Goal: Task Accomplishment & Management: Use online tool/utility

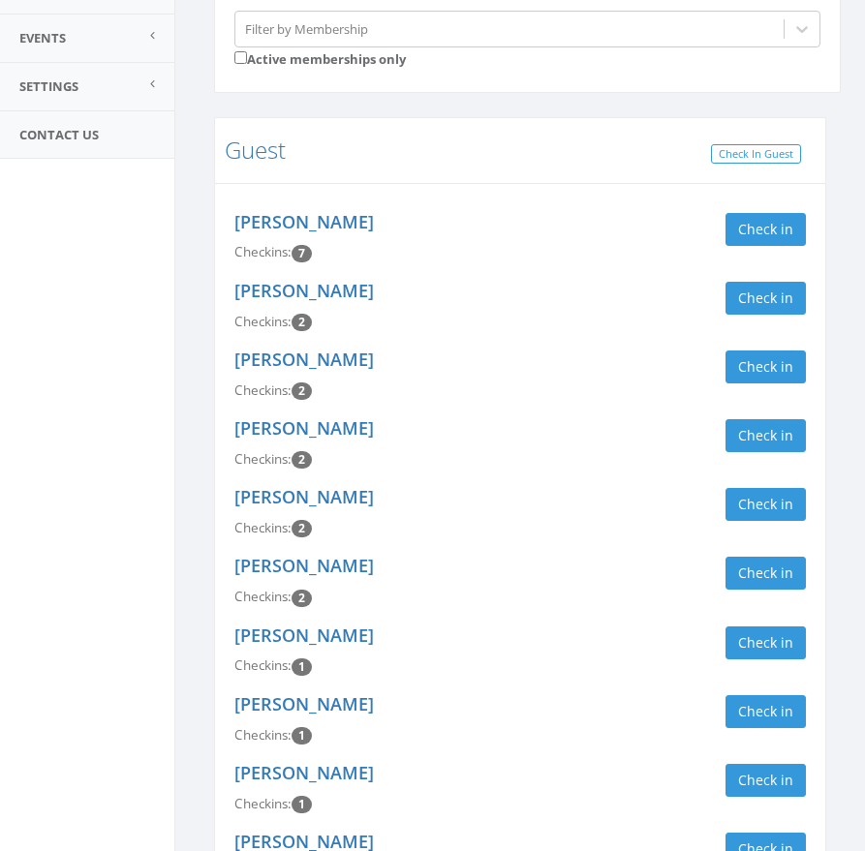
scroll to position [302, 0]
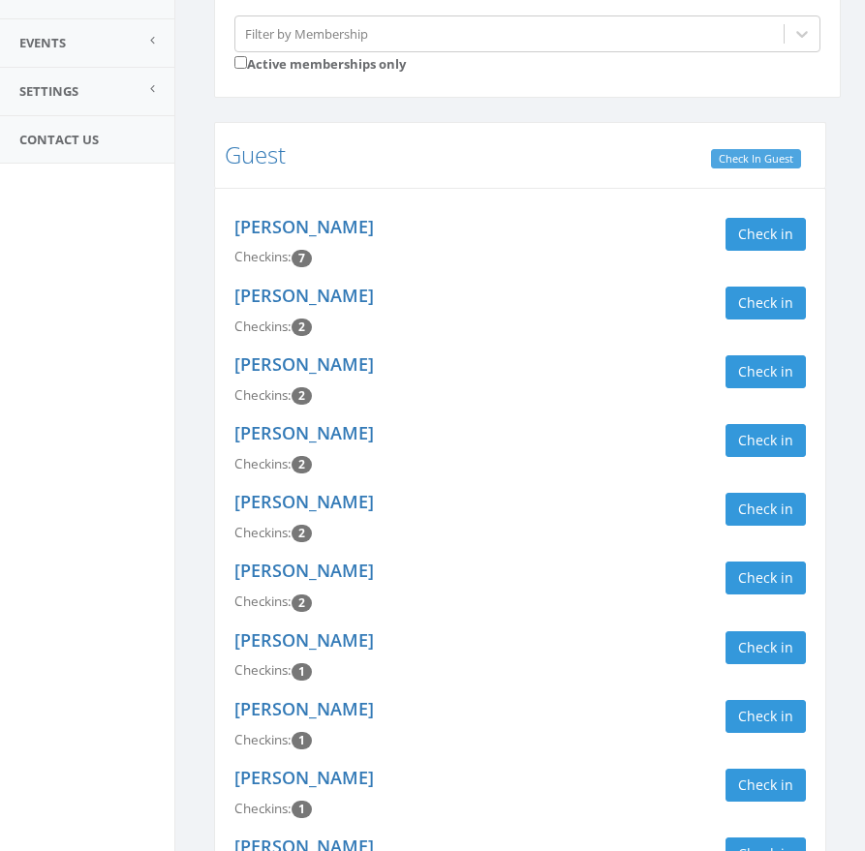
type input "gues"
click at [769, 154] on link "Check In Guest" at bounding box center [756, 159] width 90 height 20
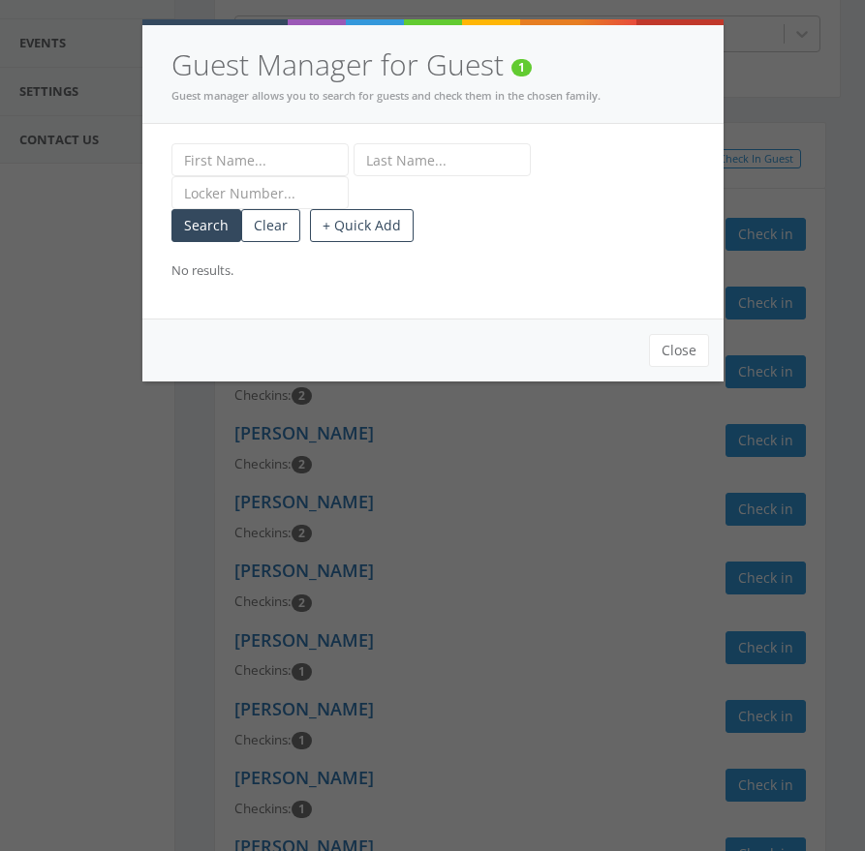
click at [279, 164] on input "text" at bounding box center [259, 159] width 177 height 33
type input "[PERSON_NAME]"
click at [437, 167] on input "text" at bounding box center [442, 159] width 177 height 33
type input "Kreuk"
click at [396, 228] on button "+ Quick Add" at bounding box center [362, 225] width 104 height 33
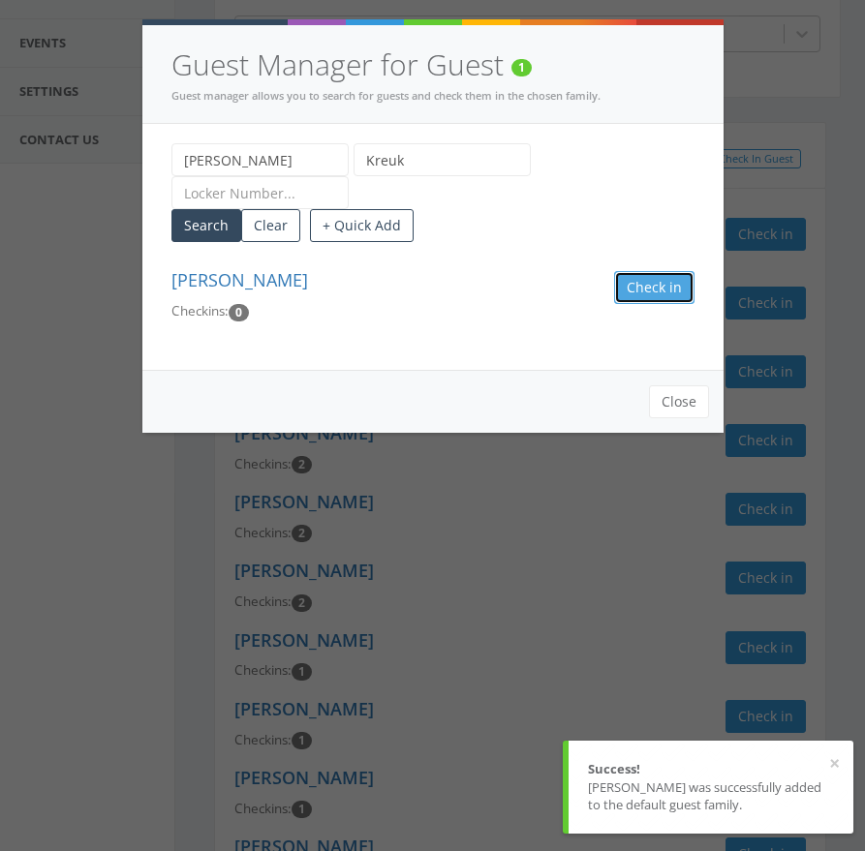
click at [667, 289] on button "Check in Guest" at bounding box center [654, 287] width 80 height 33
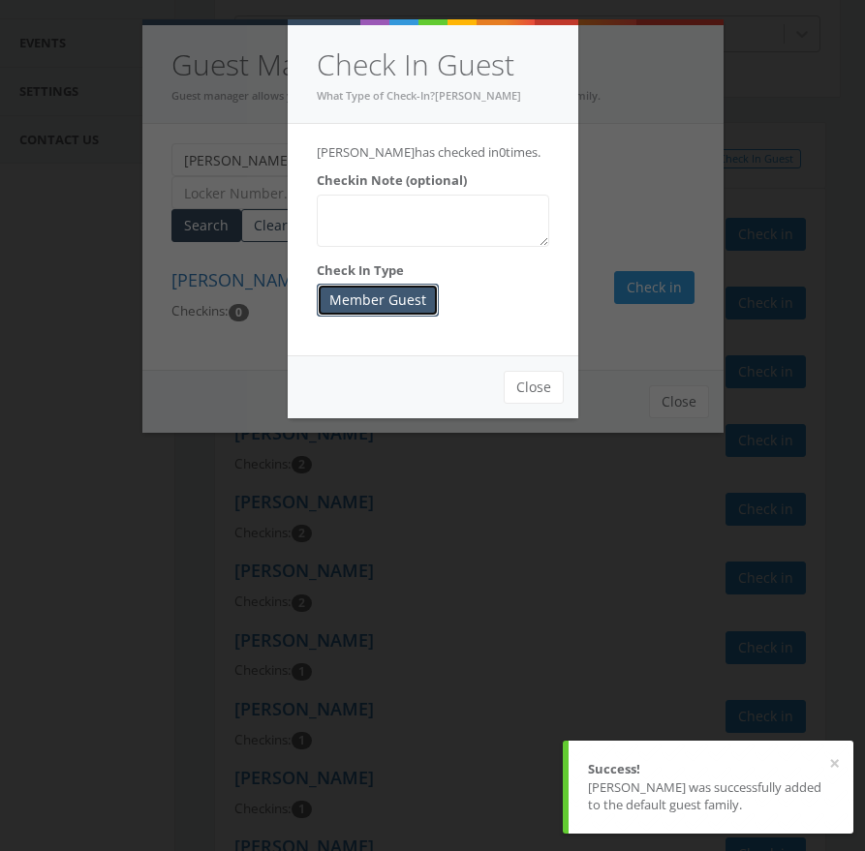
click at [430, 308] on button "Member Guest" at bounding box center [378, 300] width 122 height 33
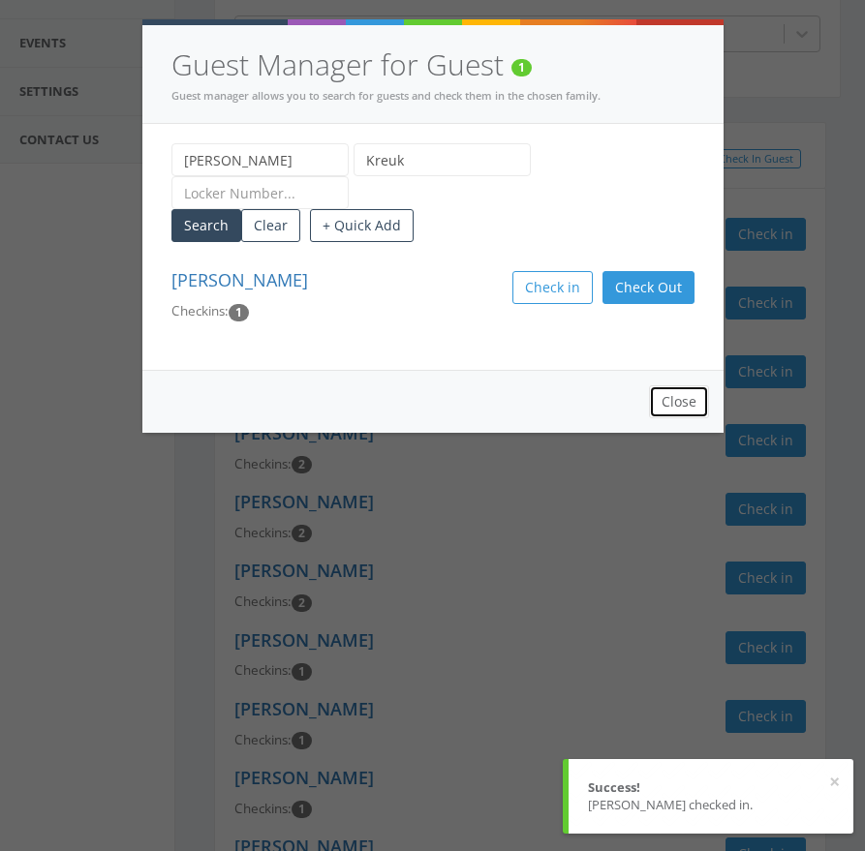
click at [663, 396] on button "Close" at bounding box center [679, 402] width 60 height 33
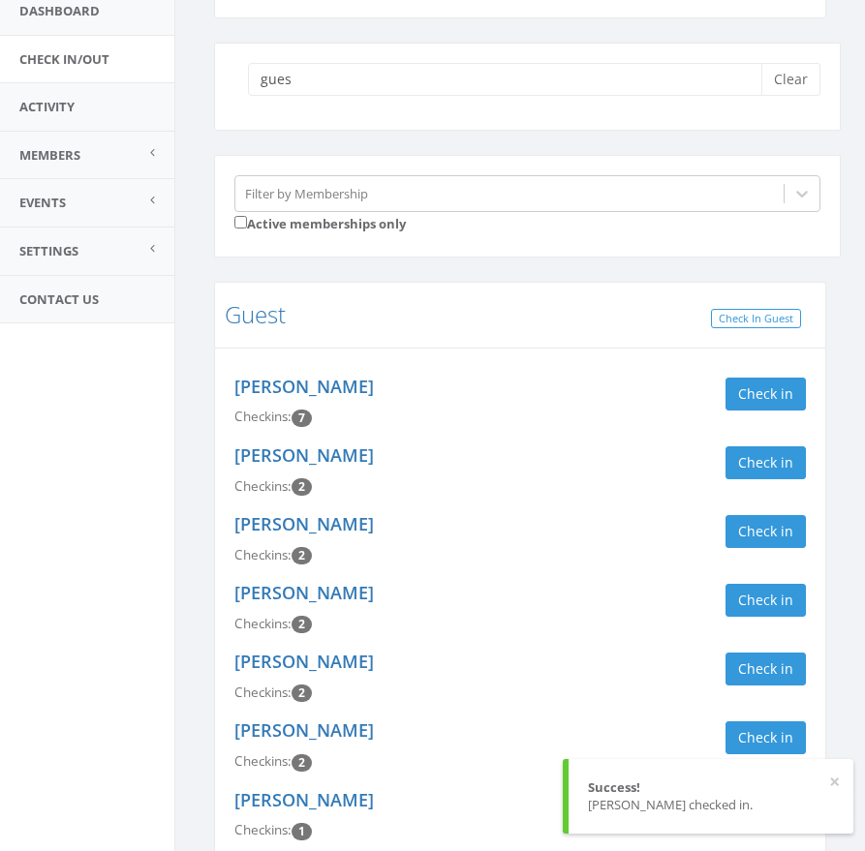
scroll to position [0, 0]
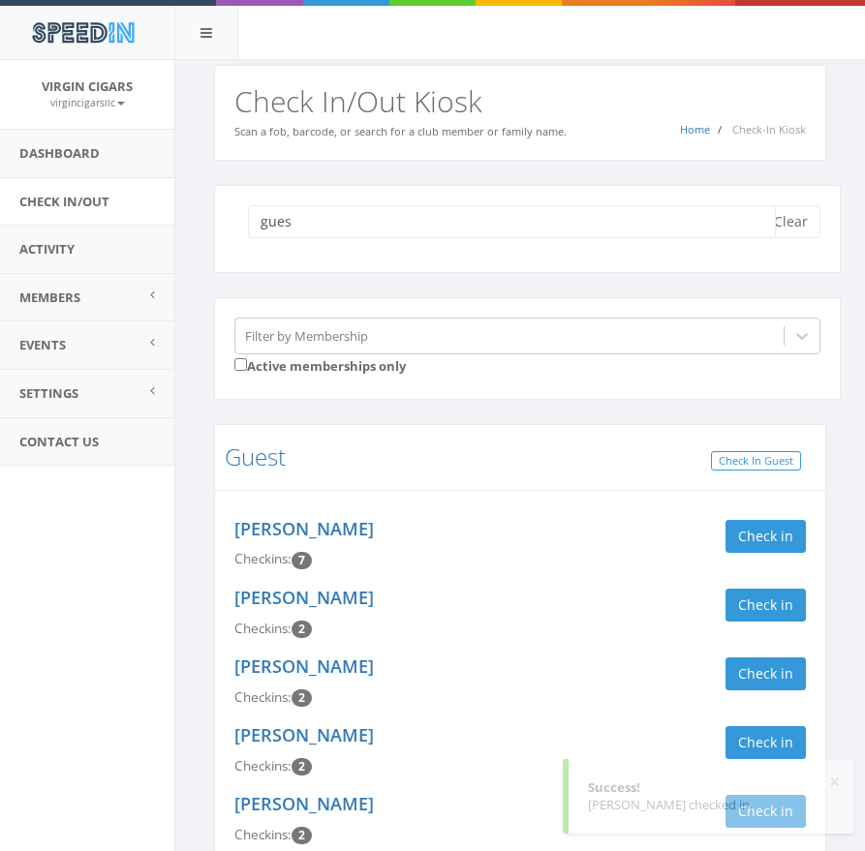
drag, startPoint x: 278, startPoint y: 221, endPoint x: 222, endPoint y: 212, distance: 56.9
click at [222, 212] on div "gues Clear" at bounding box center [527, 229] width 627 height 88
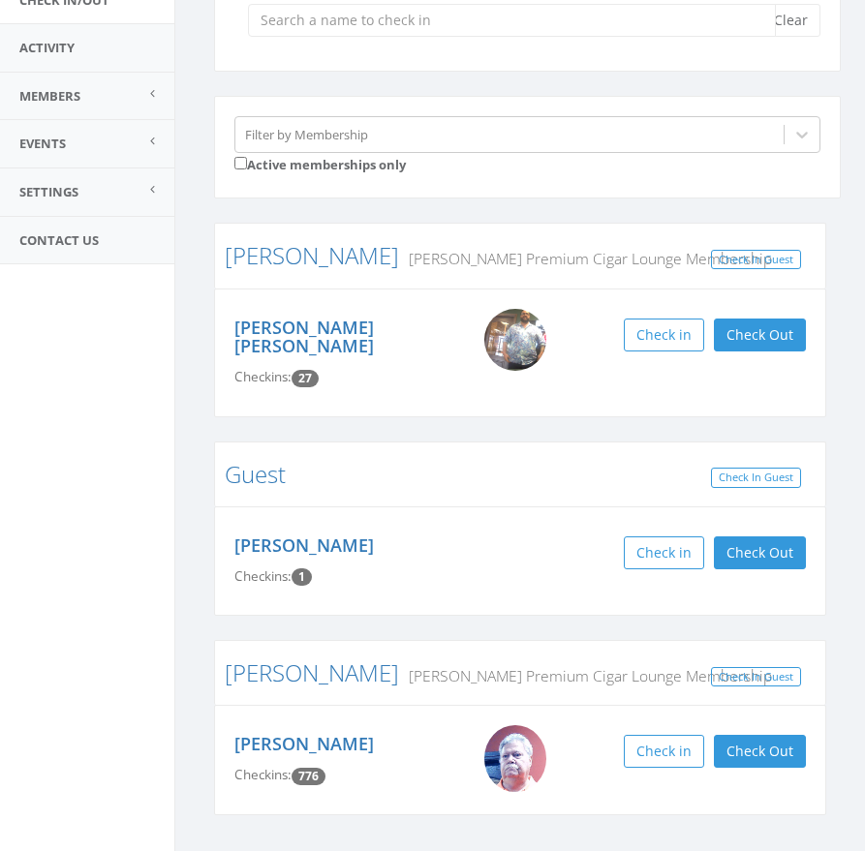
scroll to position [233, 0]
